Goal: Information Seeking & Learning: Learn about a topic

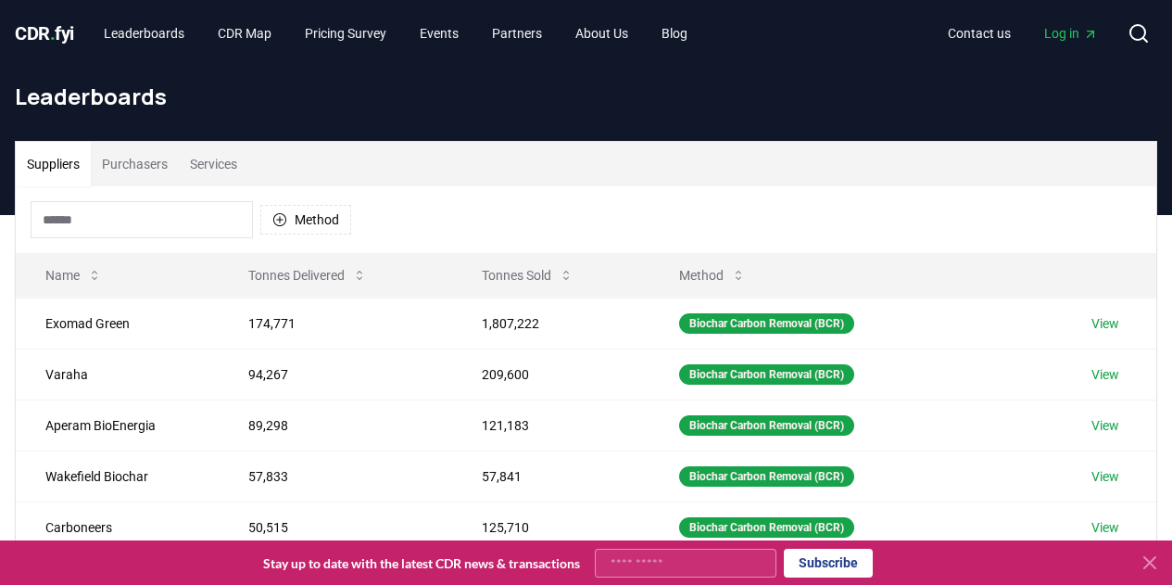
scroll to position [168, 0]
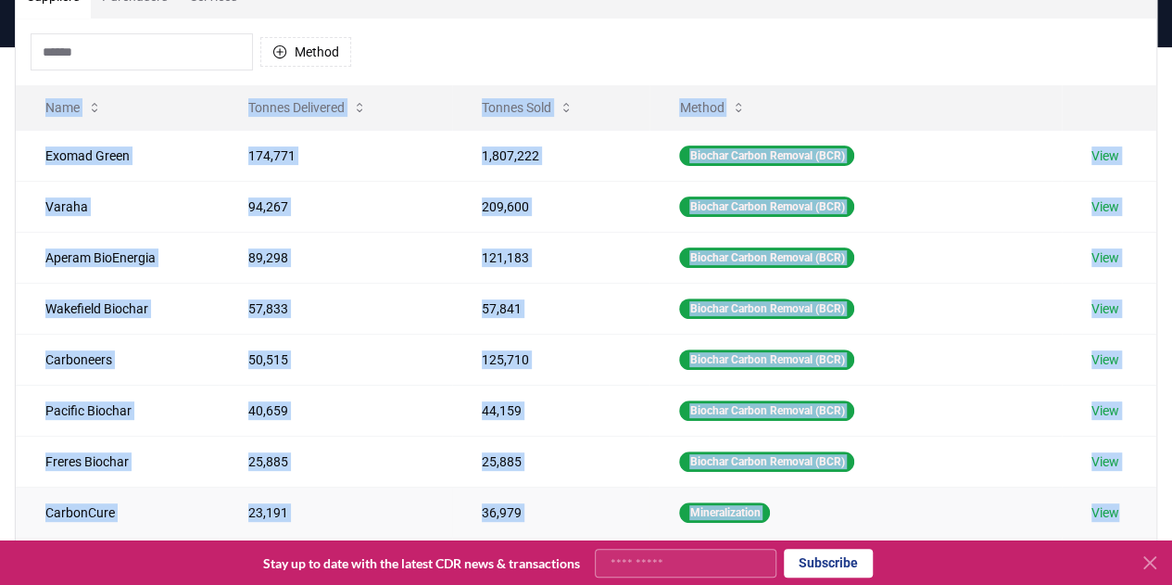
drag, startPoint x: 597, startPoint y: 76, endPoint x: 1147, endPoint y: 517, distance: 705.5
click at [1147, 517] on div "Method Name Tonnes Delivered Tonnes Sold Method Exomad Green 174,771 1,807,222 …" at bounding box center [586, 367] width 1141 height 696
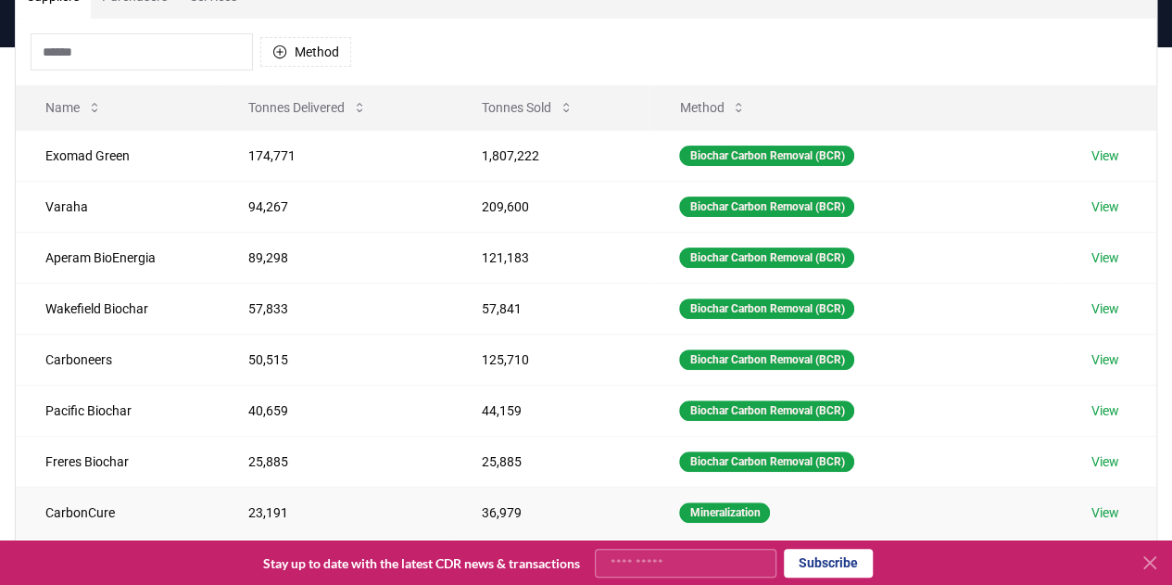
click at [1147, 517] on td "View" at bounding box center [1109, 512] width 95 height 51
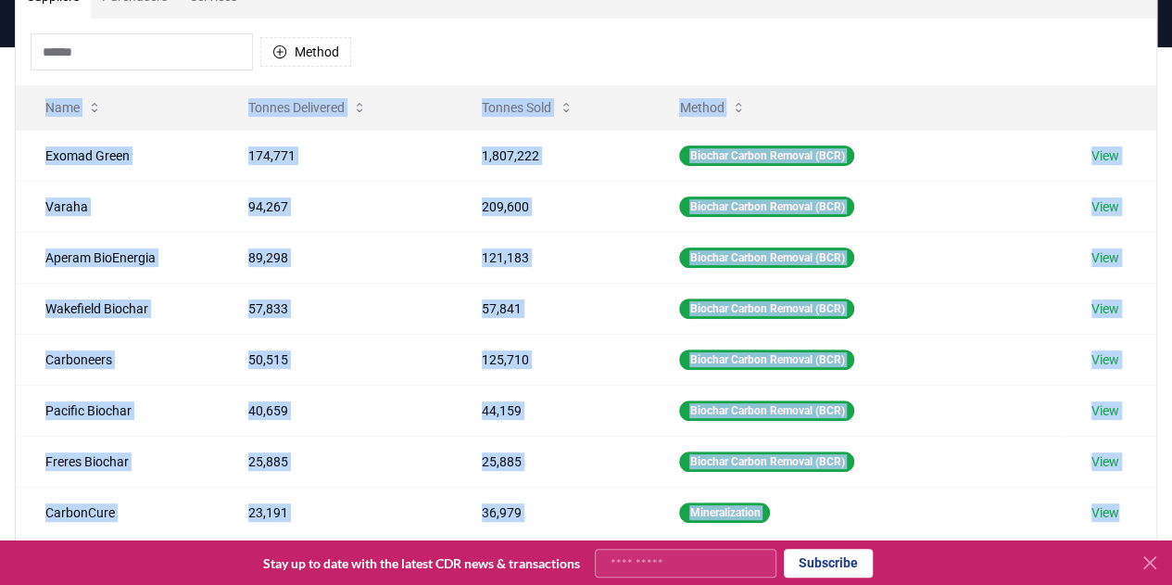
drag, startPoint x: 1147, startPoint y: 517, endPoint x: 7, endPoint y: 101, distance: 1213.6
click at [7, 101] on div "Suppliers Purchasers Services Method Name Tonnes Delivered Tonnes Sold Method E…" at bounding box center [586, 344] width 1172 height 742
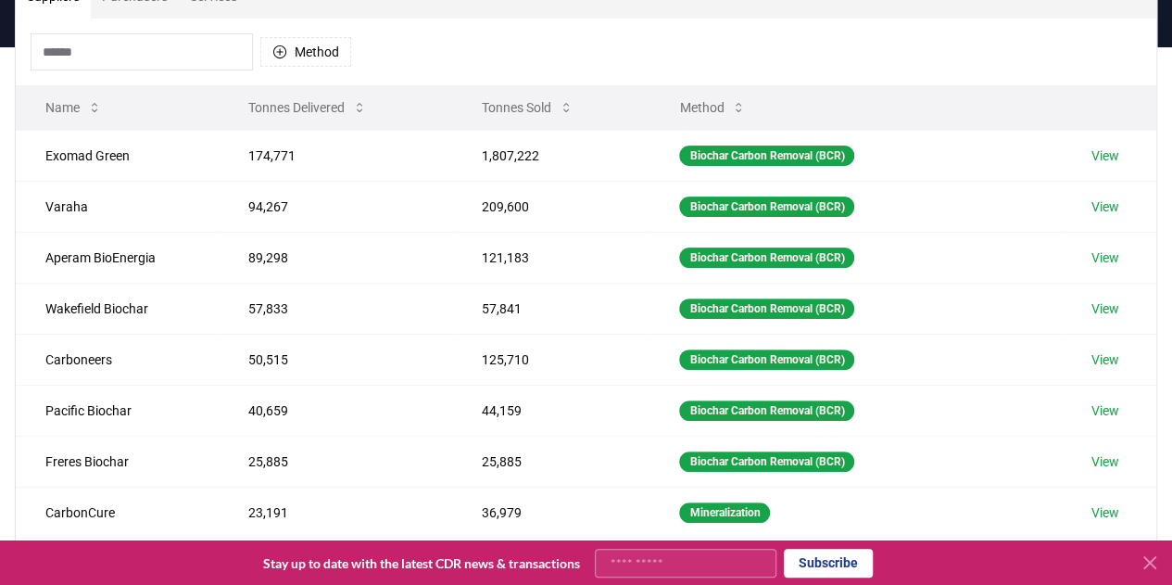
click at [19, 89] on th "Name" at bounding box center [117, 107] width 203 height 44
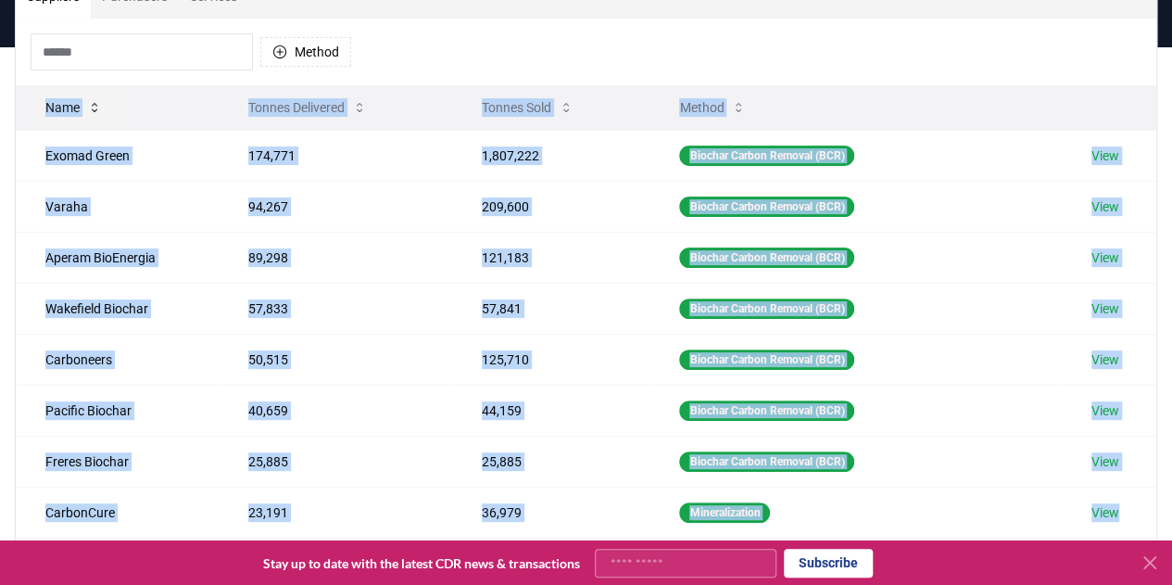
drag, startPoint x: 1155, startPoint y: 520, endPoint x: 32, endPoint y: 92, distance: 1202.2
click at [32, 92] on table "Name Tonnes Delivered Tonnes Sold Method Exomad Green 174,771 1,807,222 Biochar…" at bounding box center [586, 362] width 1141 height 555
